Goal: Check status: Check status

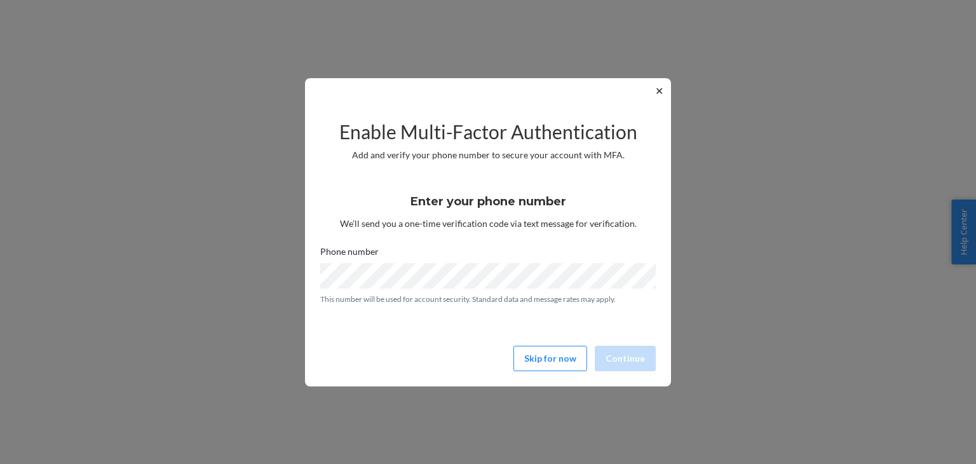
click at [650, 87] on div "✕ Enable Multi-Factor Authentication Add and verify your phone number to secure…" at bounding box center [488, 232] width 366 height 308
click at [665, 91] on button "✕" at bounding box center [658, 90] width 13 height 15
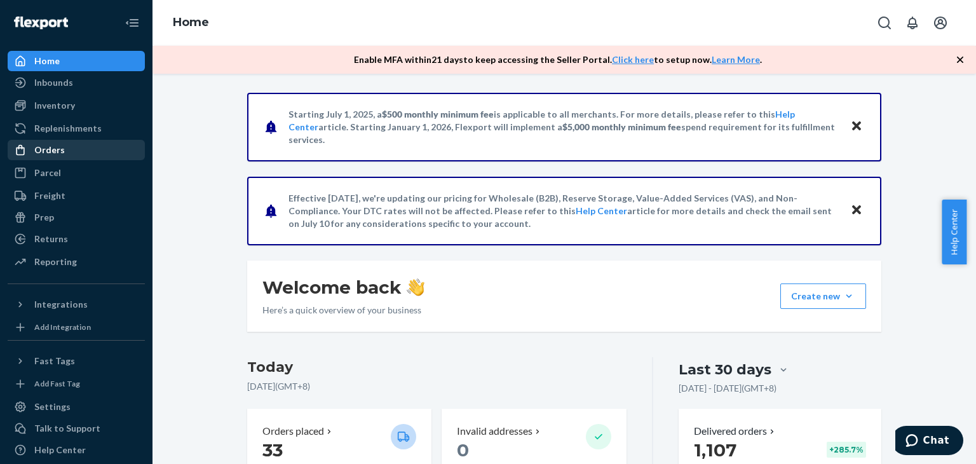
click at [91, 143] on div "Orders" at bounding box center [76, 150] width 135 height 18
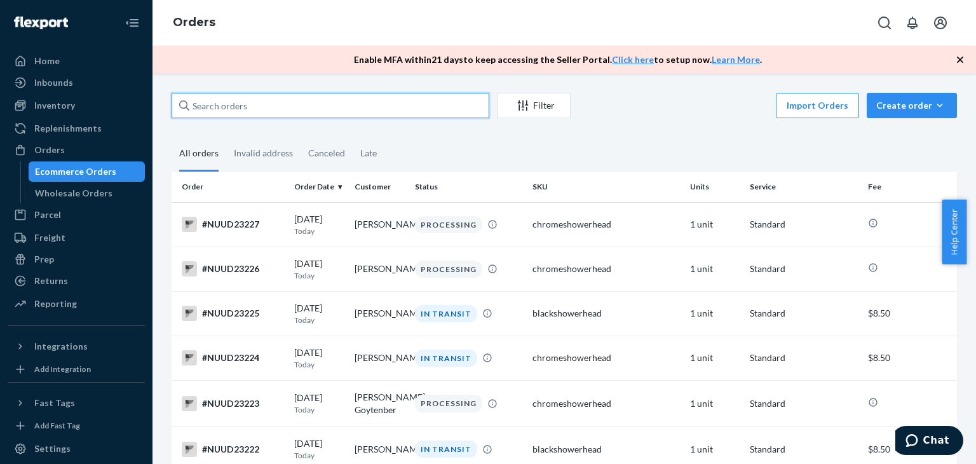
click at [442, 97] on input "text" at bounding box center [331, 105] width 318 height 25
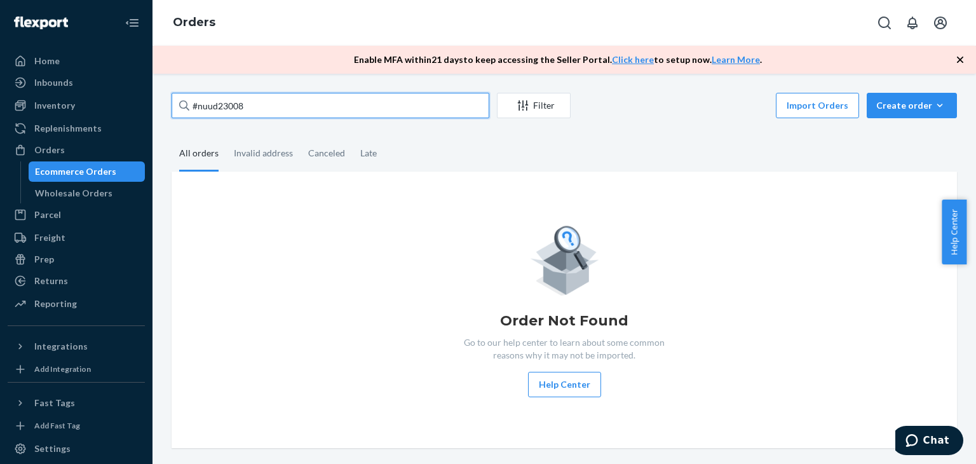
type input "#nuud23008"
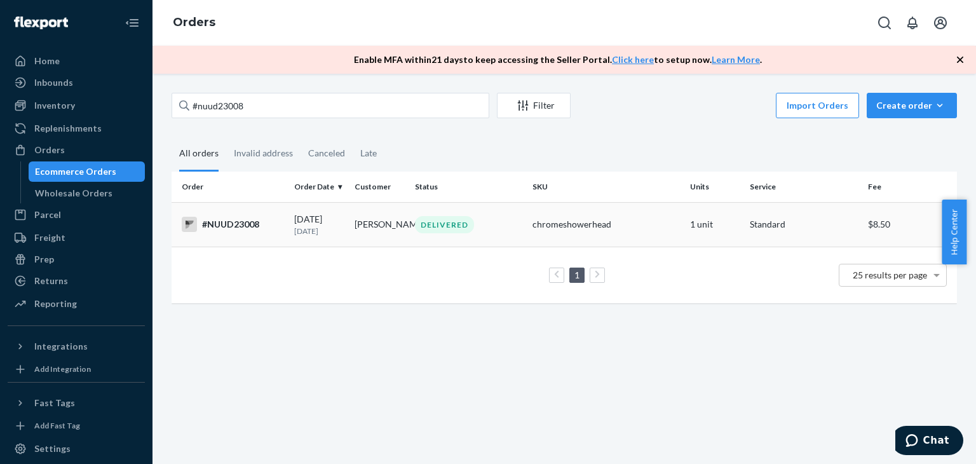
click at [280, 231] on div "#NUUD23008" at bounding box center [233, 224] width 102 height 15
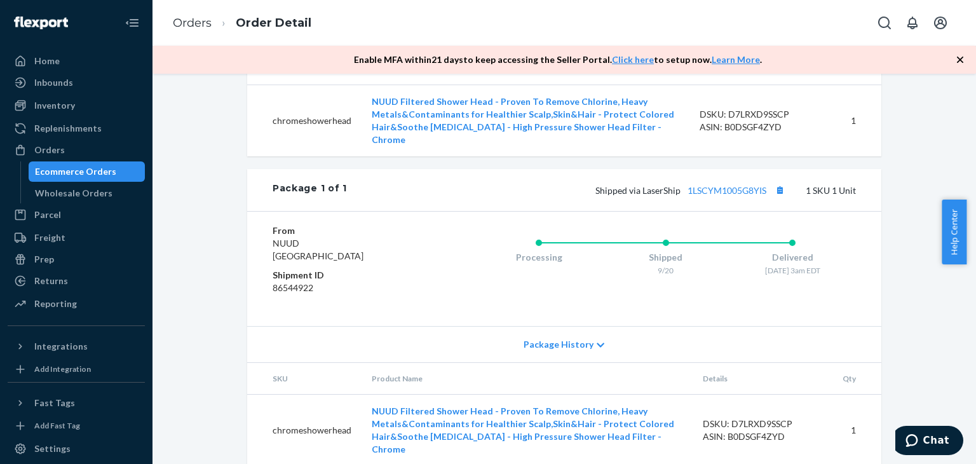
scroll to position [503, 0]
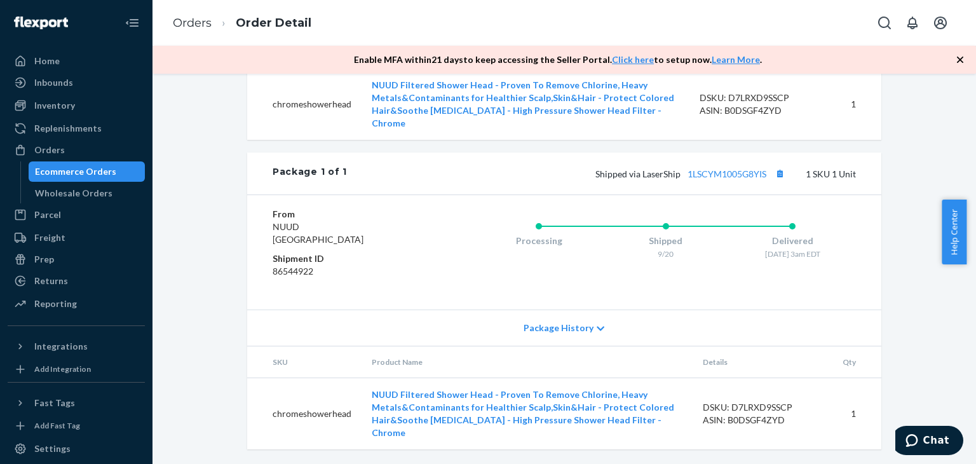
click at [544, 334] on span "Package History" at bounding box center [558, 327] width 70 height 13
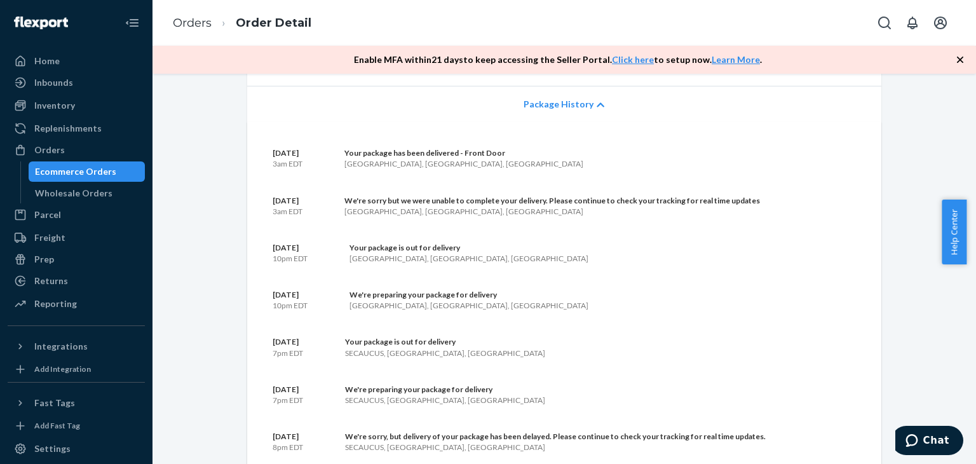
scroll to position [431, 0]
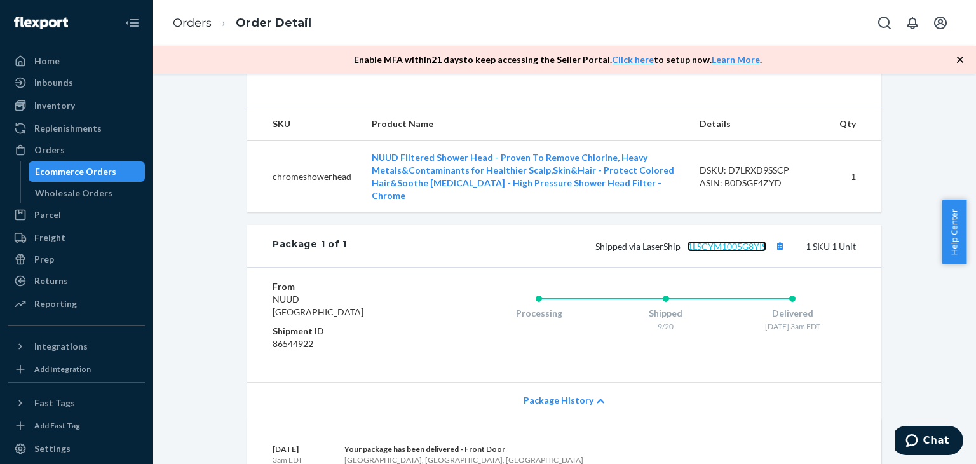
click at [730, 252] on link "1LSCYM1005G8YIS" at bounding box center [726, 246] width 79 height 11
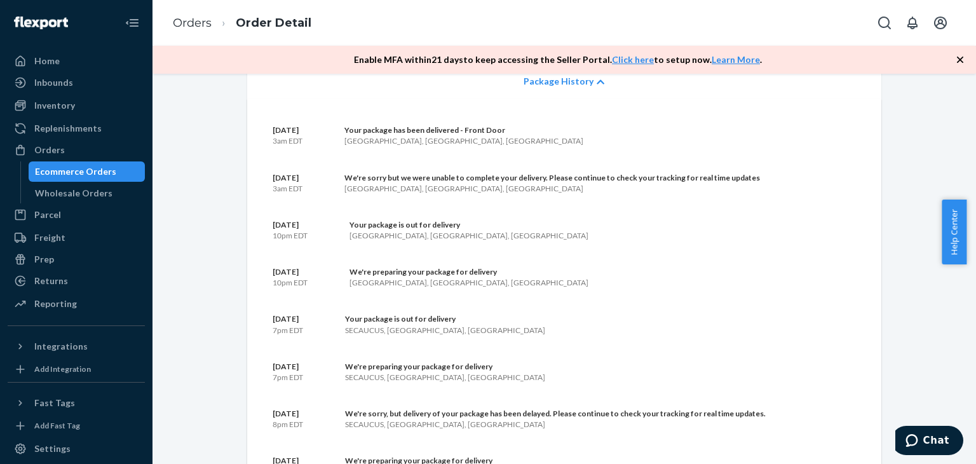
scroll to position [750, 0]
